Goal: Information Seeking & Learning: Learn about a topic

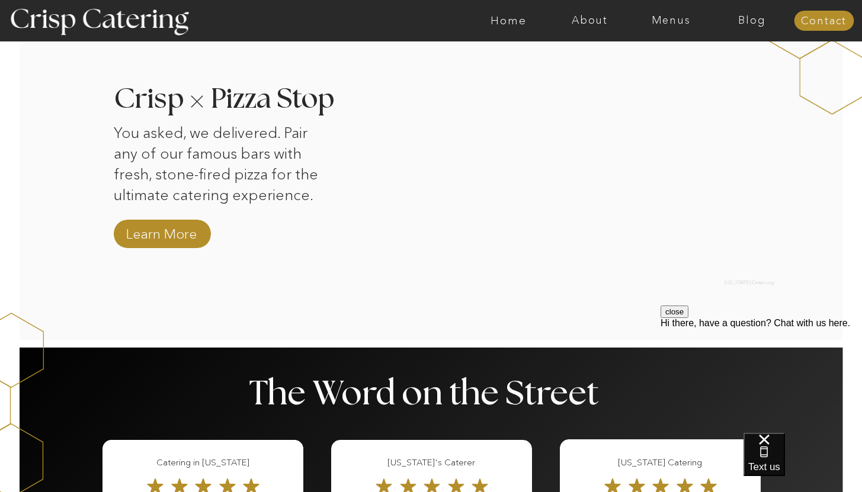
scroll to position [1161, 0]
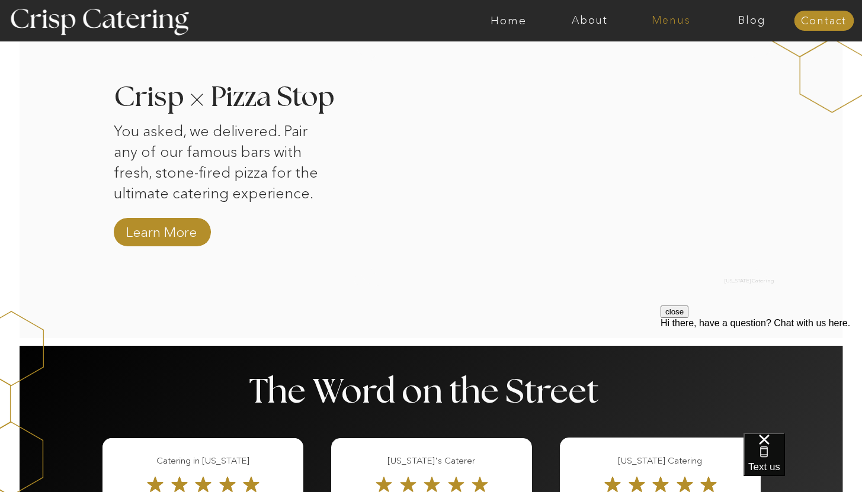
click at [665, 24] on nav "Menus" at bounding box center [670, 21] width 81 height 12
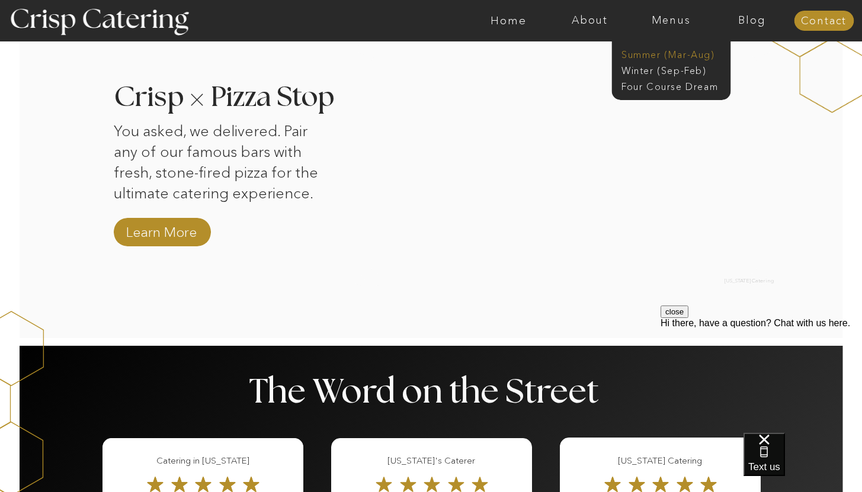
click at [666, 56] on nav "Summer (Mar-Aug)" at bounding box center [674, 53] width 106 height 11
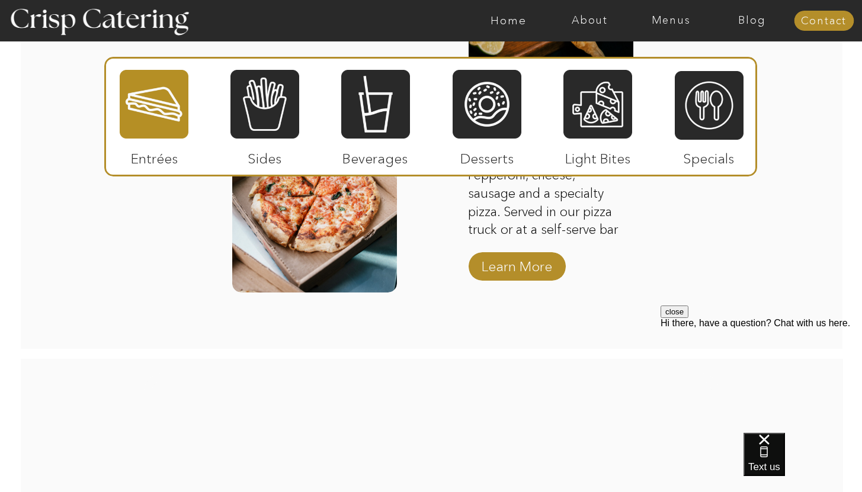
scroll to position [1580, 0]
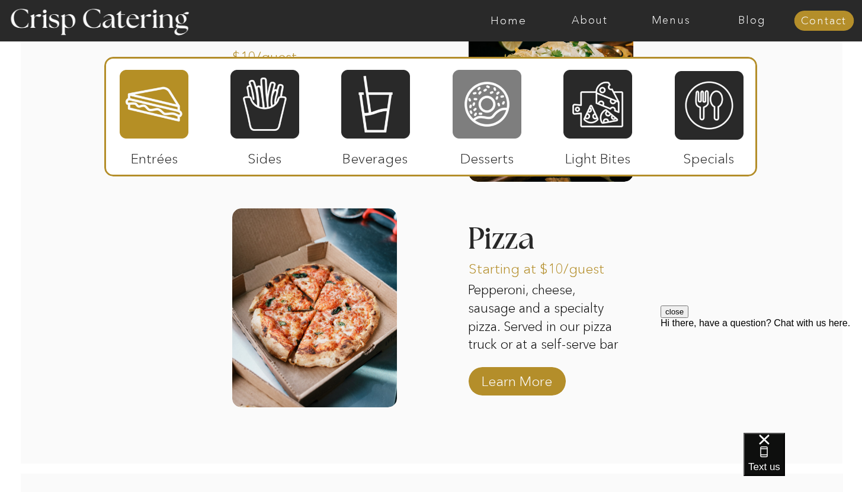
click at [497, 111] on div at bounding box center [486, 104] width 69 height 71
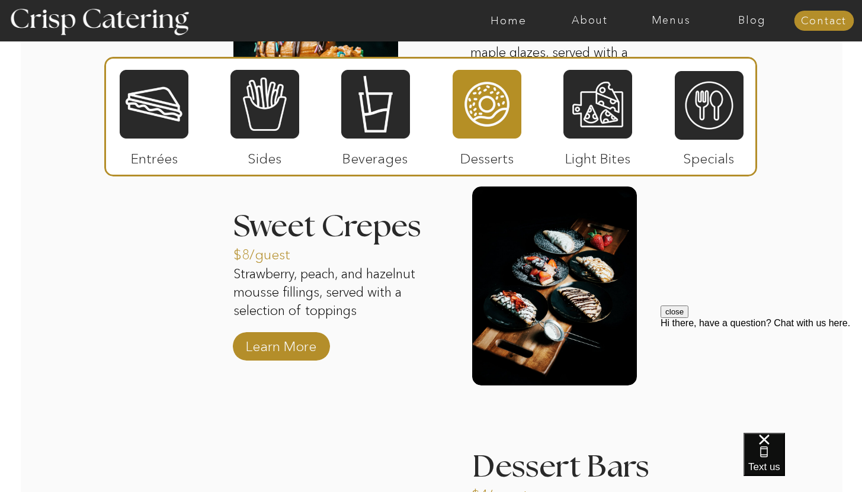
scroll to position [1366, 0]
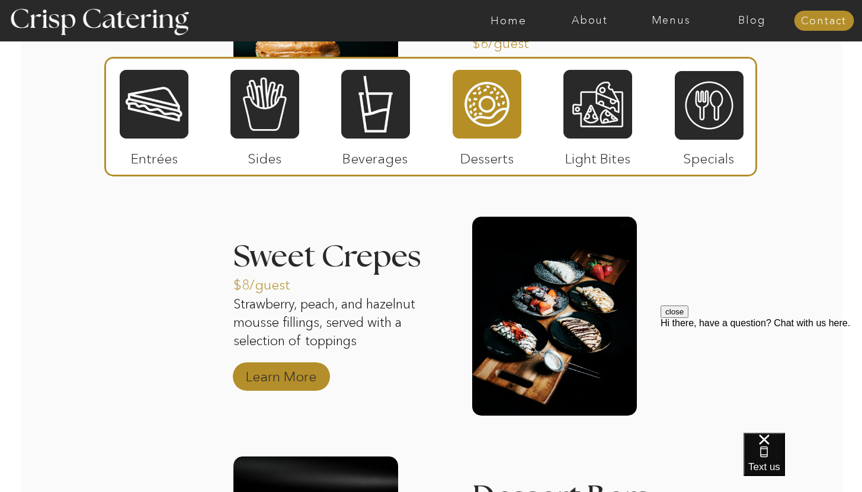
click at [287, 378] on p "Learn More" at bounding box center [281, 374] width 79 height 34
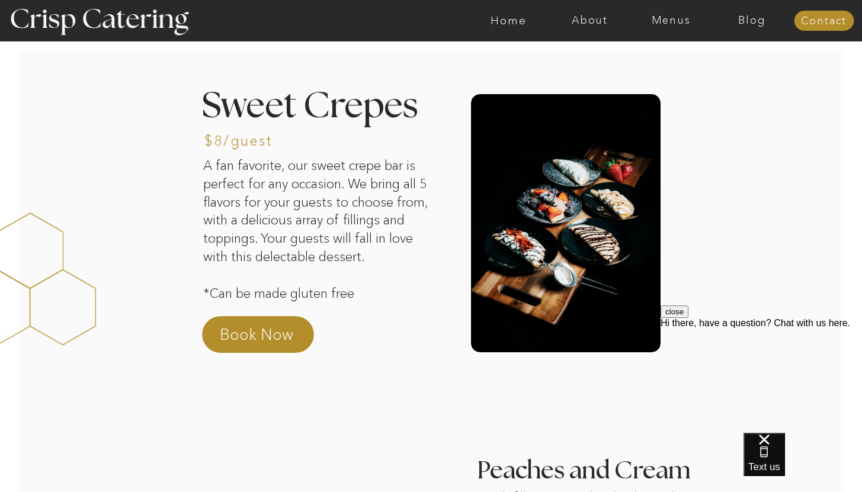
drag, startPoint x: 508, startPoint y: 134, endPoint x: 494, endPoint y: 245, distance: 111.0
click at [497, 235] on div at bounding box center [566, 223] width 190 height 258
